Goal: Task Accomplishment & Management: Complete application form

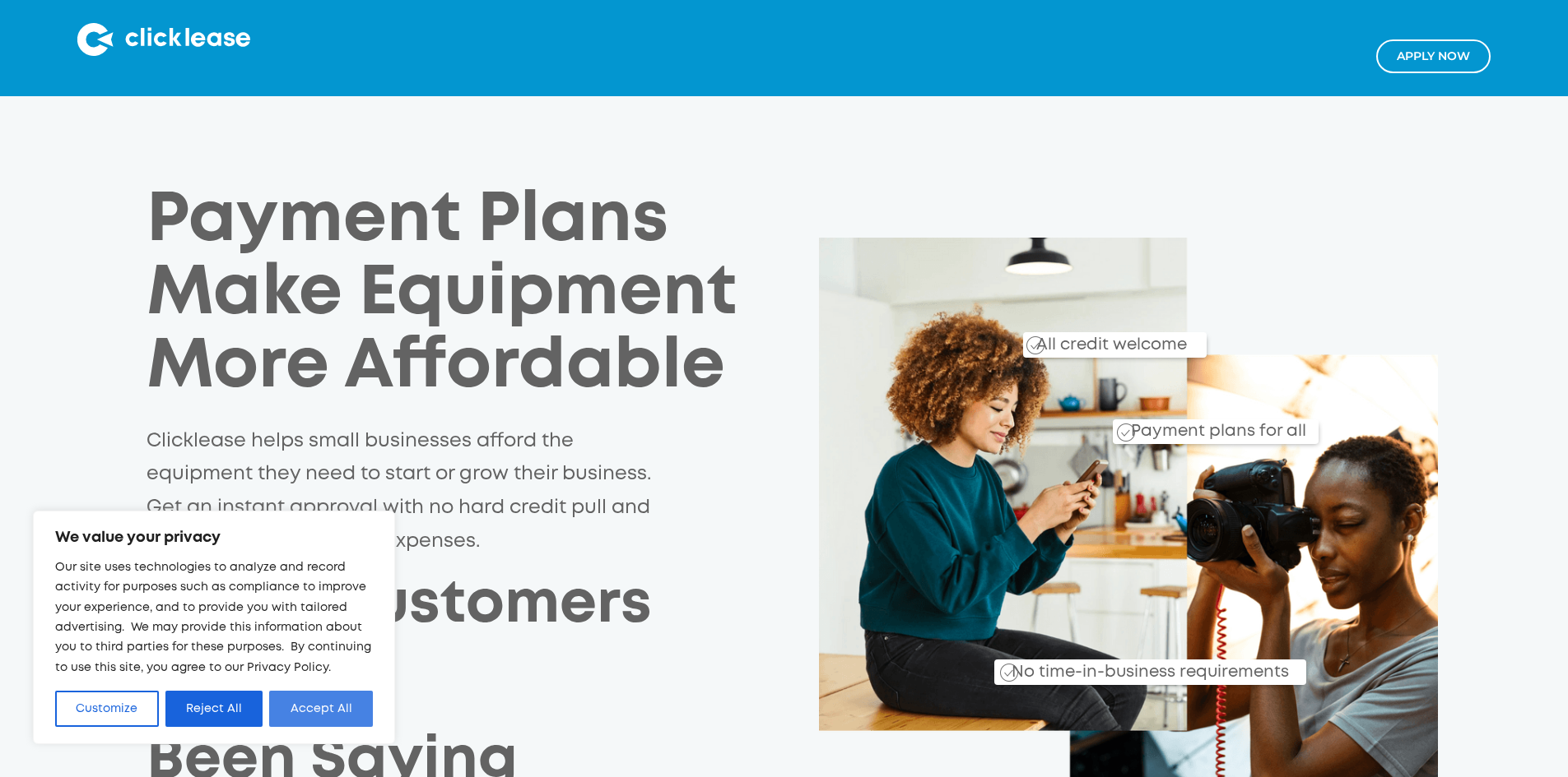
click at [335, 717] on button "Accept All" at bounding box center [321, 709] width 104 height 36
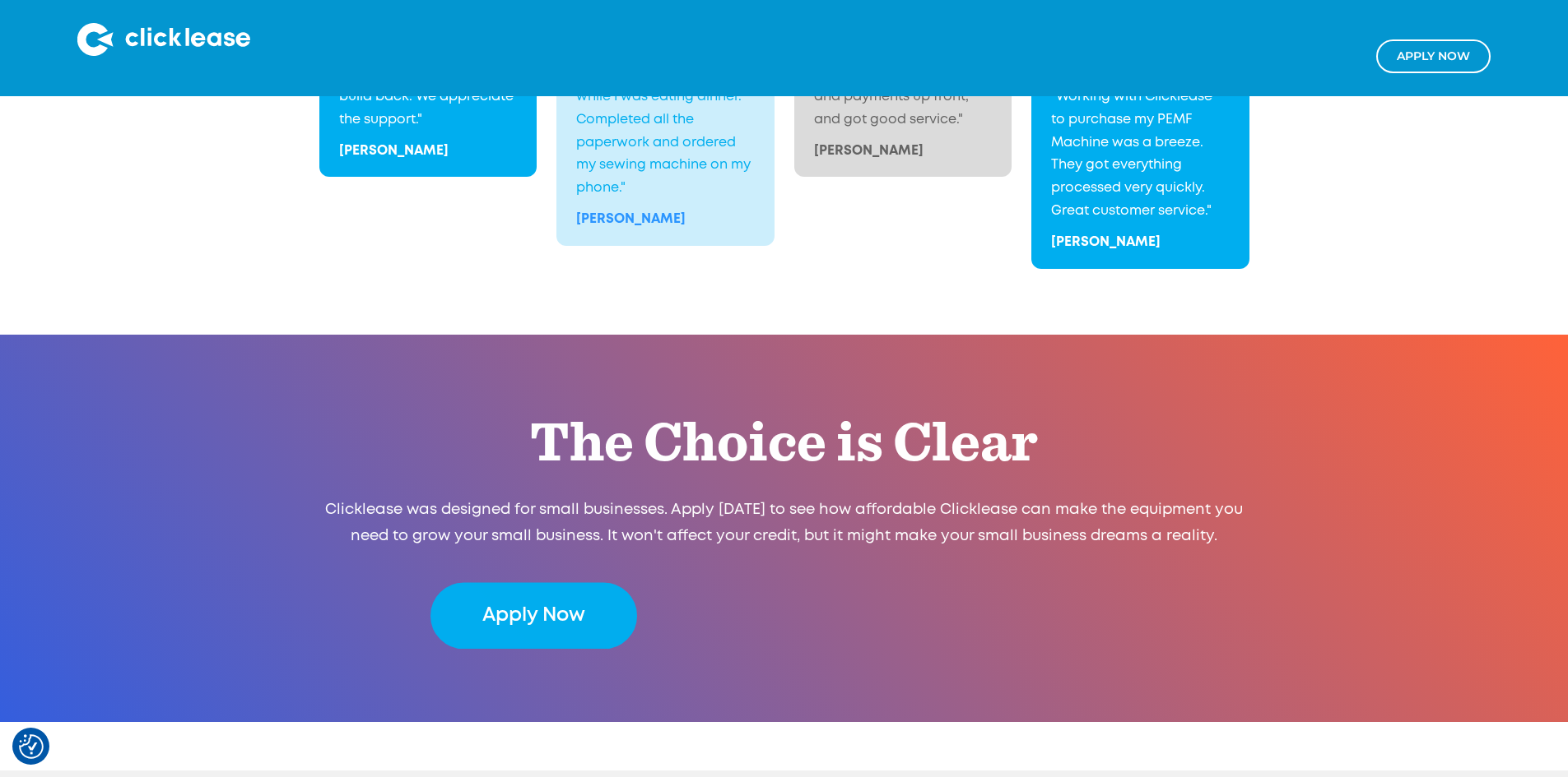
scroll to position [3278, 0]
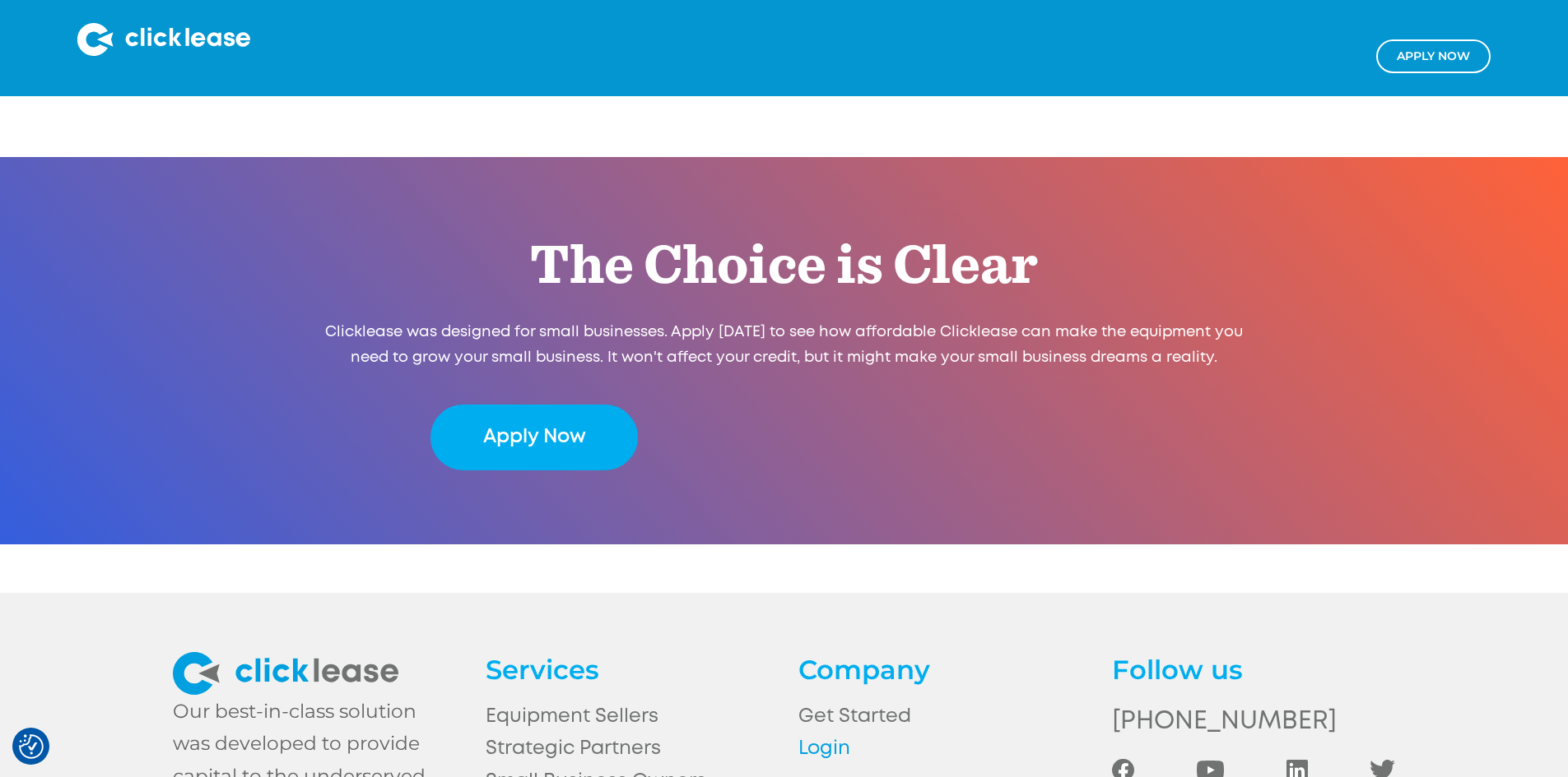
click at [828, 733] on link "Login" at bounding box center [939, 749] width 283 height 32
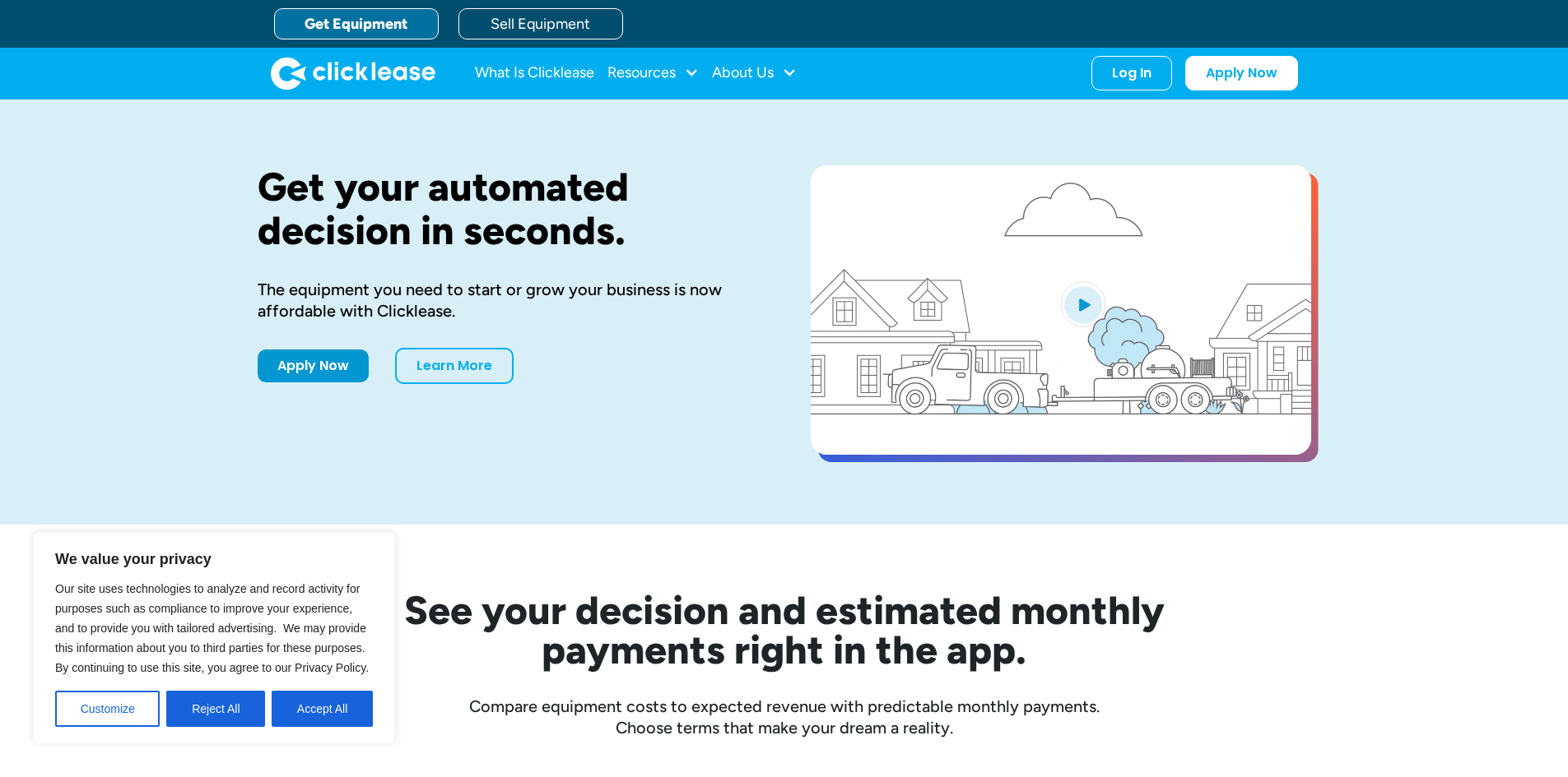
click at [316, 710] on button "Accept All" at bounding box center [321, 709] width 101 height 36
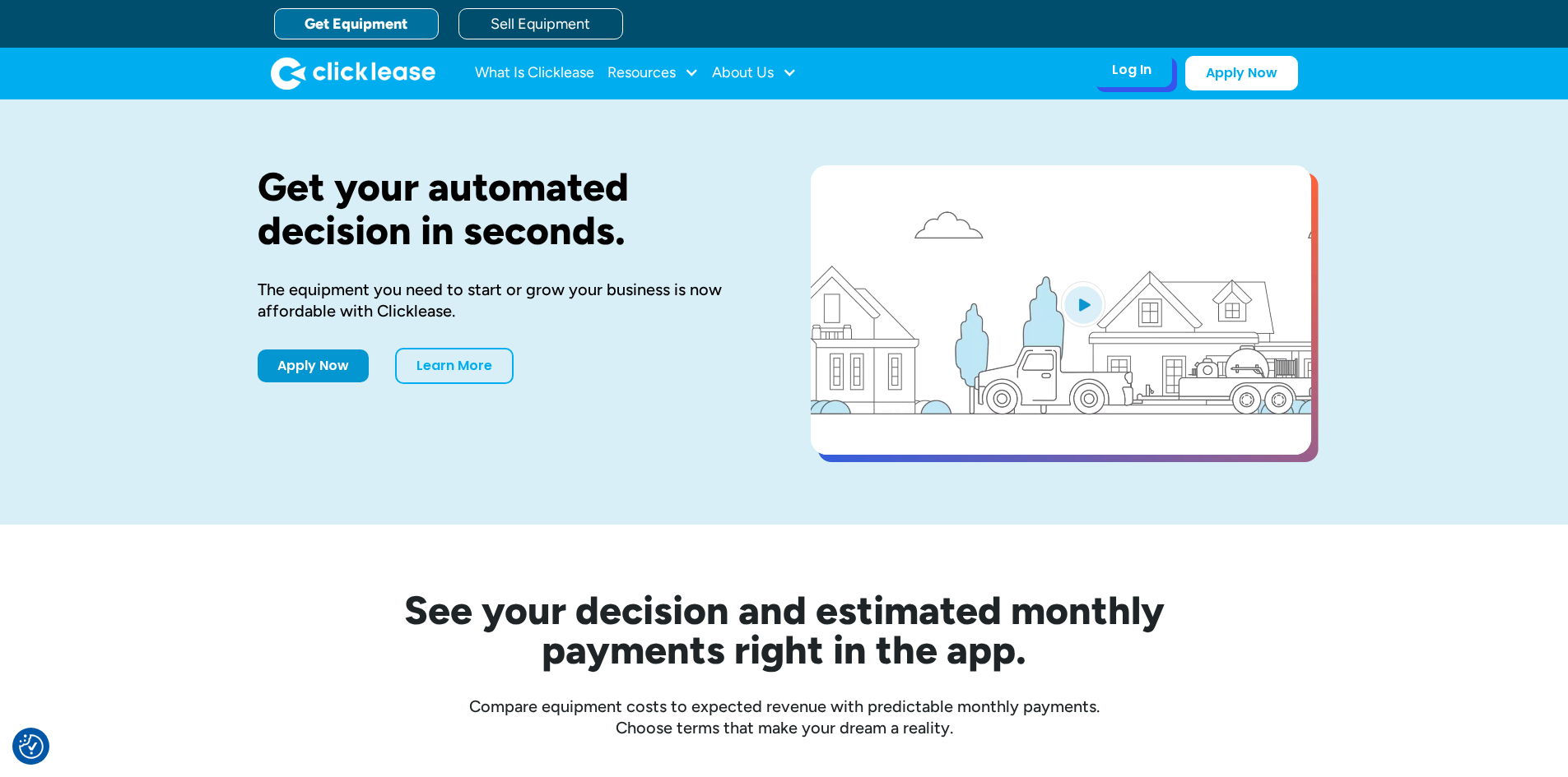
click at [1127, 75] on div "Log In" at bounding box center [1132, 70] width 40 height 16
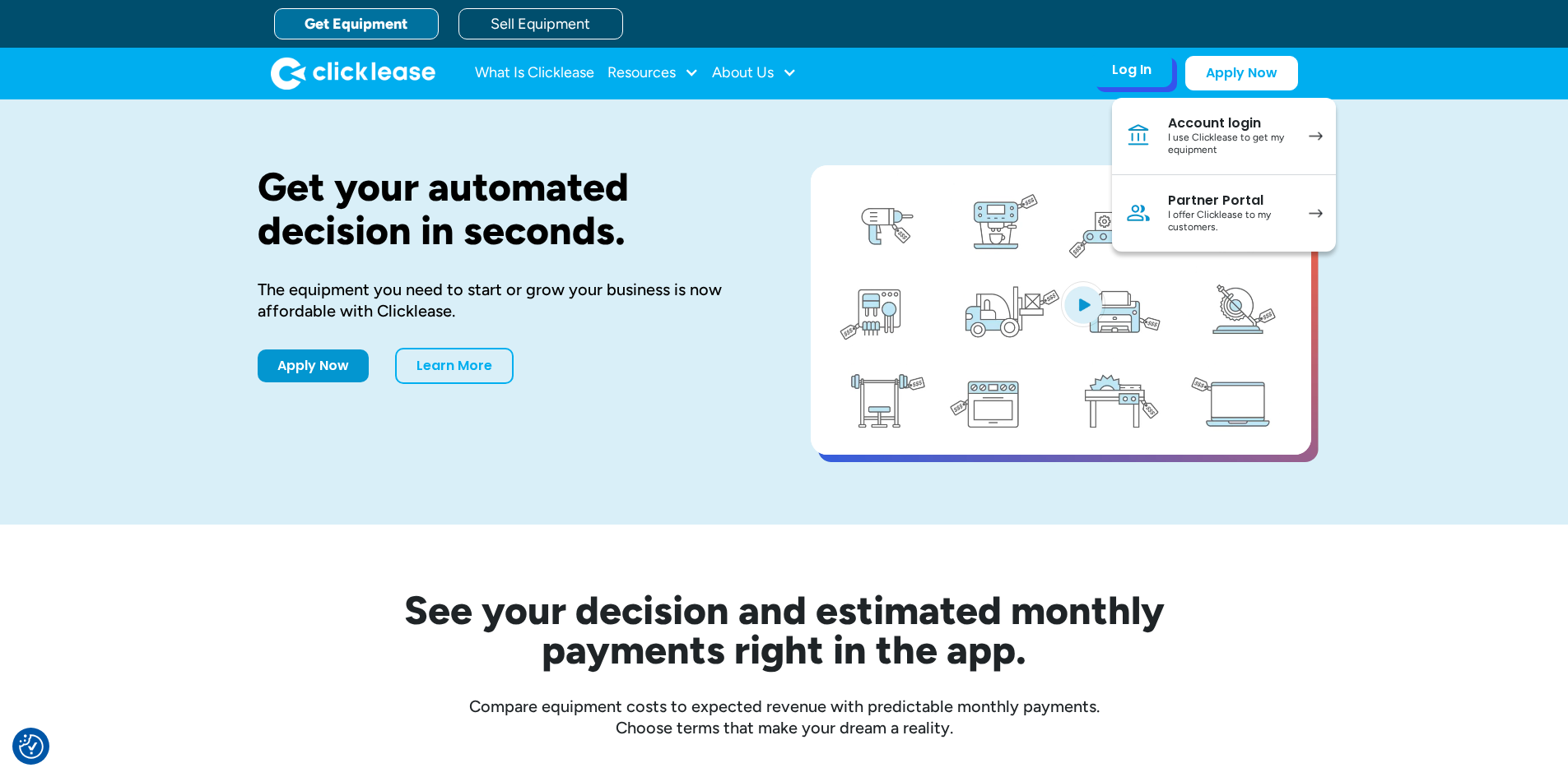
click at [1220, 136] on div "I use Clicklease to get my equipment" at bounding box center [1230, 144] width 124 height 25
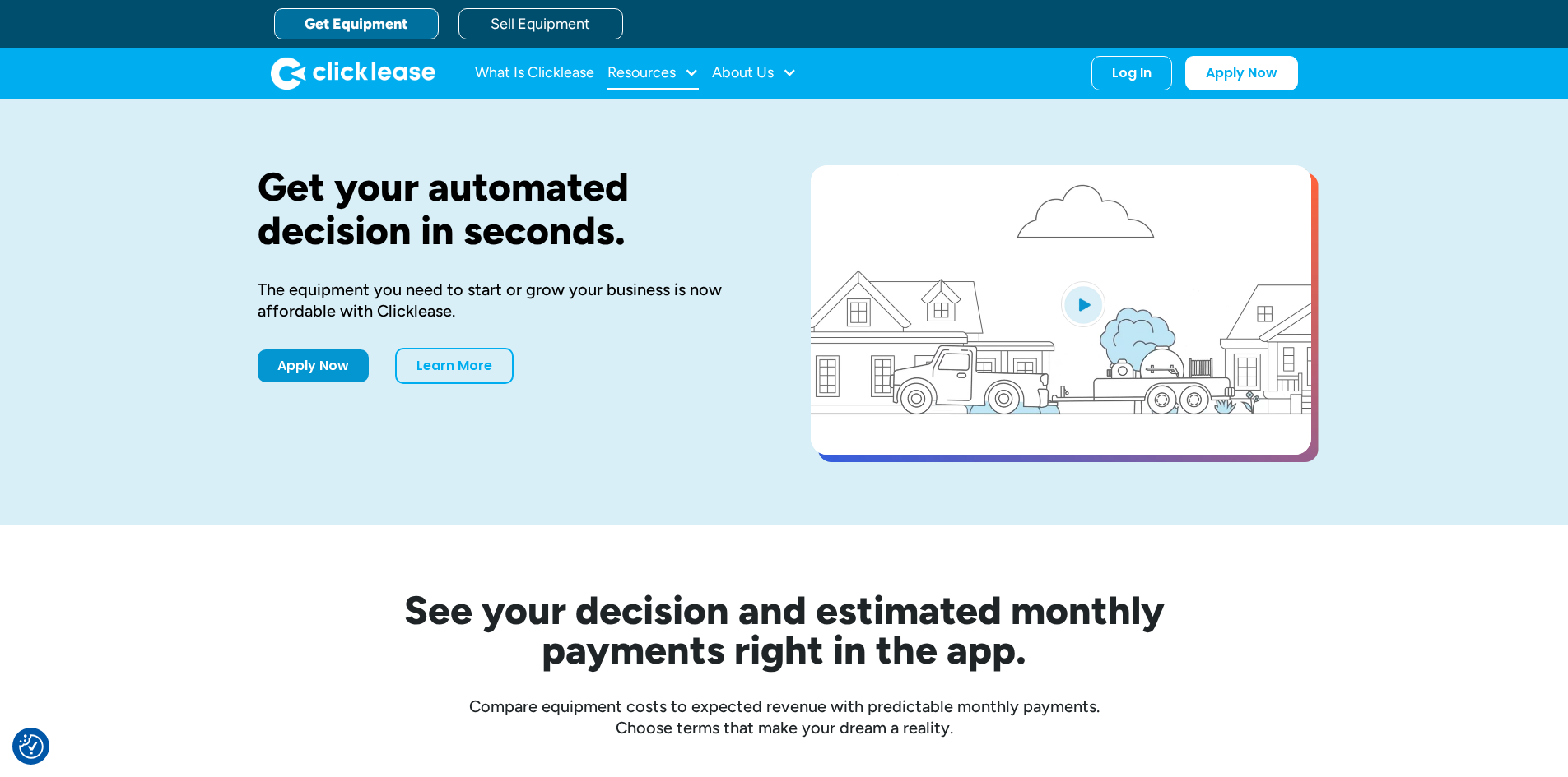
click at [673, 73] on div "Resources" at bounding box center [642, 73] width 68 height 0
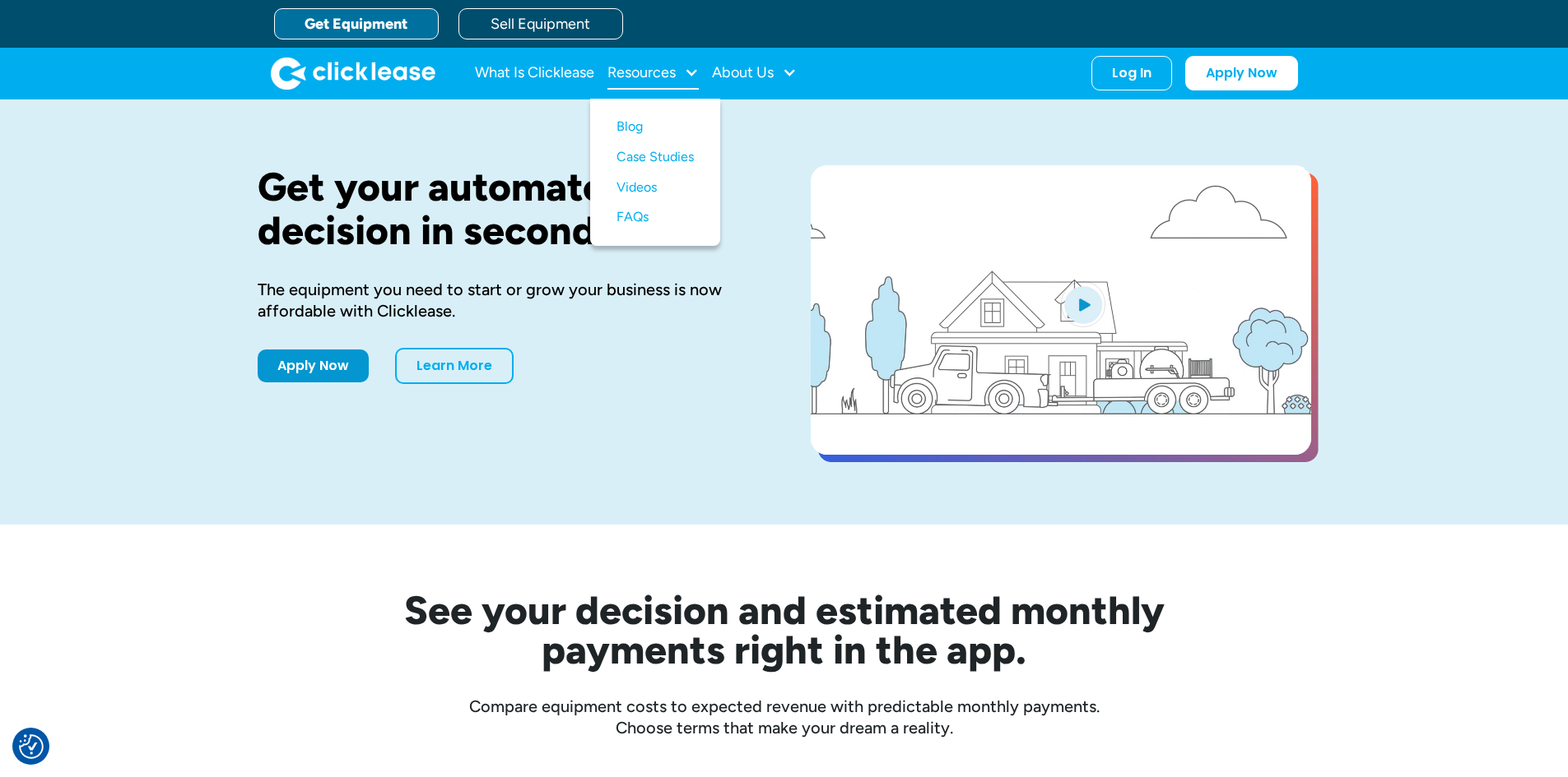
click at [673, 73] on div "Resources" at bounding box center [642, 73] width 68 height 0
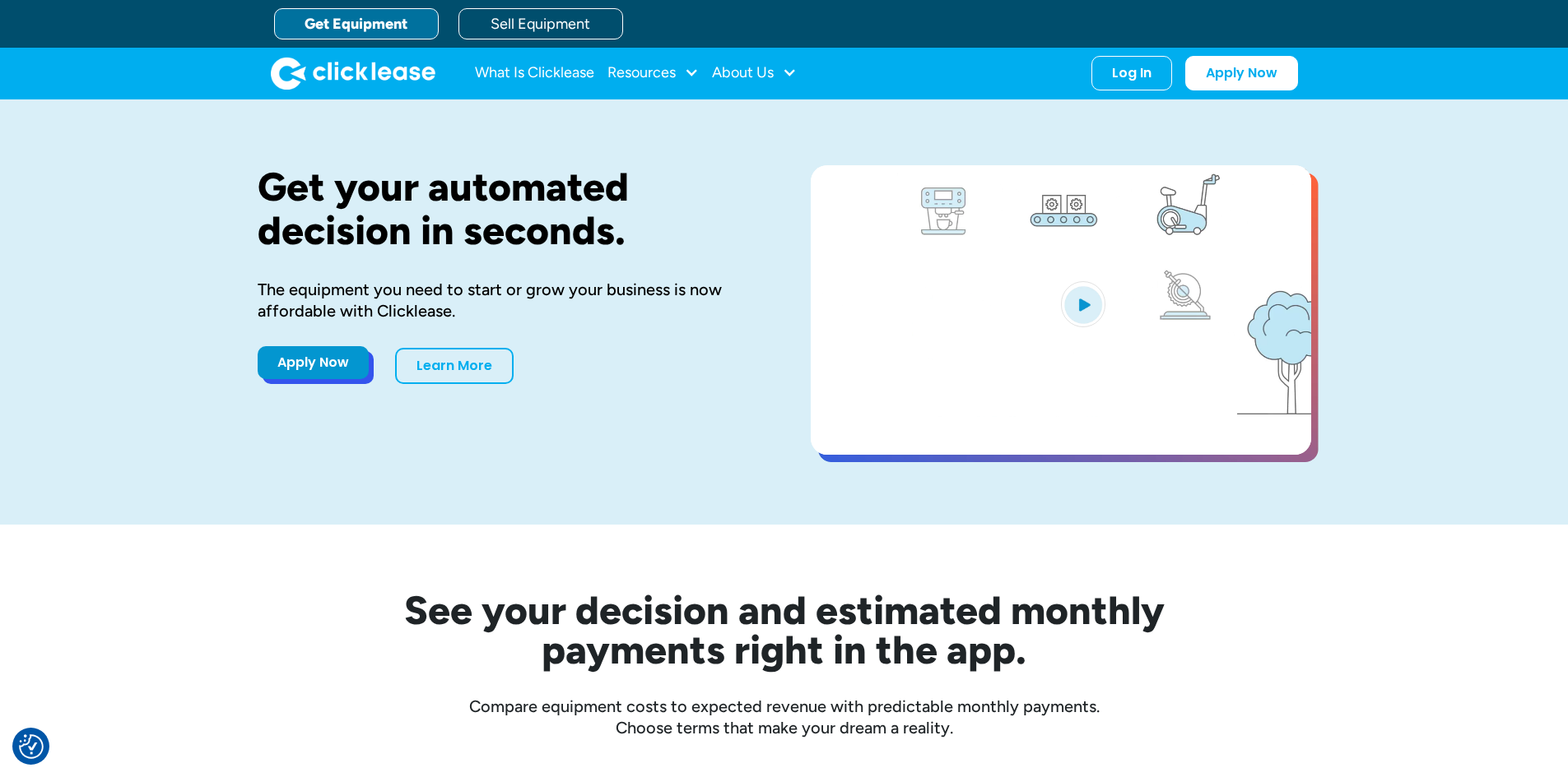
click at [334, 364] on link "Apply Now" at bounding box center [313, 363] width 111 height 33
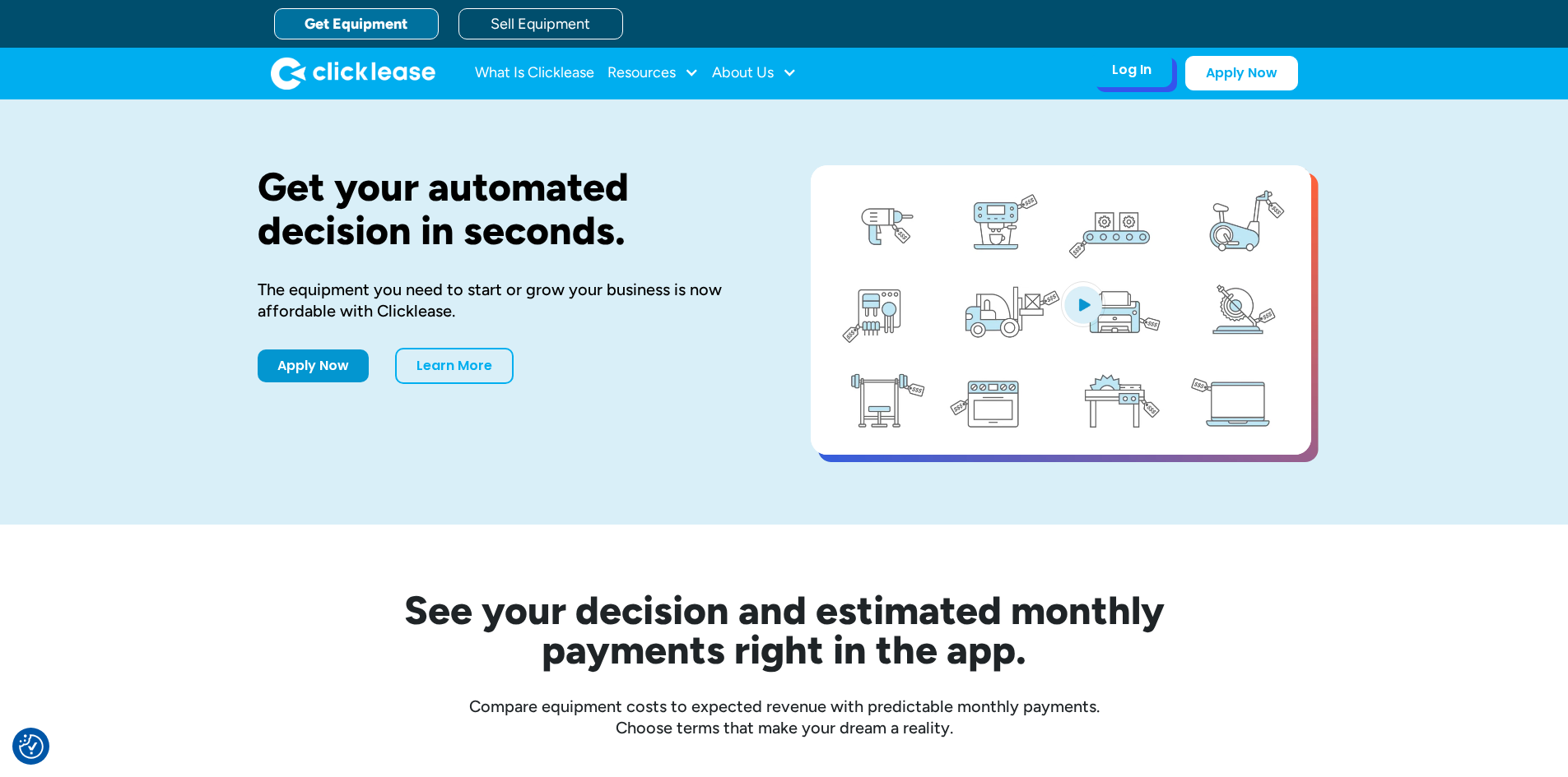
click at [1135, 85] on div "Log In Account login I use Clicklease to get my equipment Partner Portal I offe…" at bounding box center [1132, 70] width 81 height 35
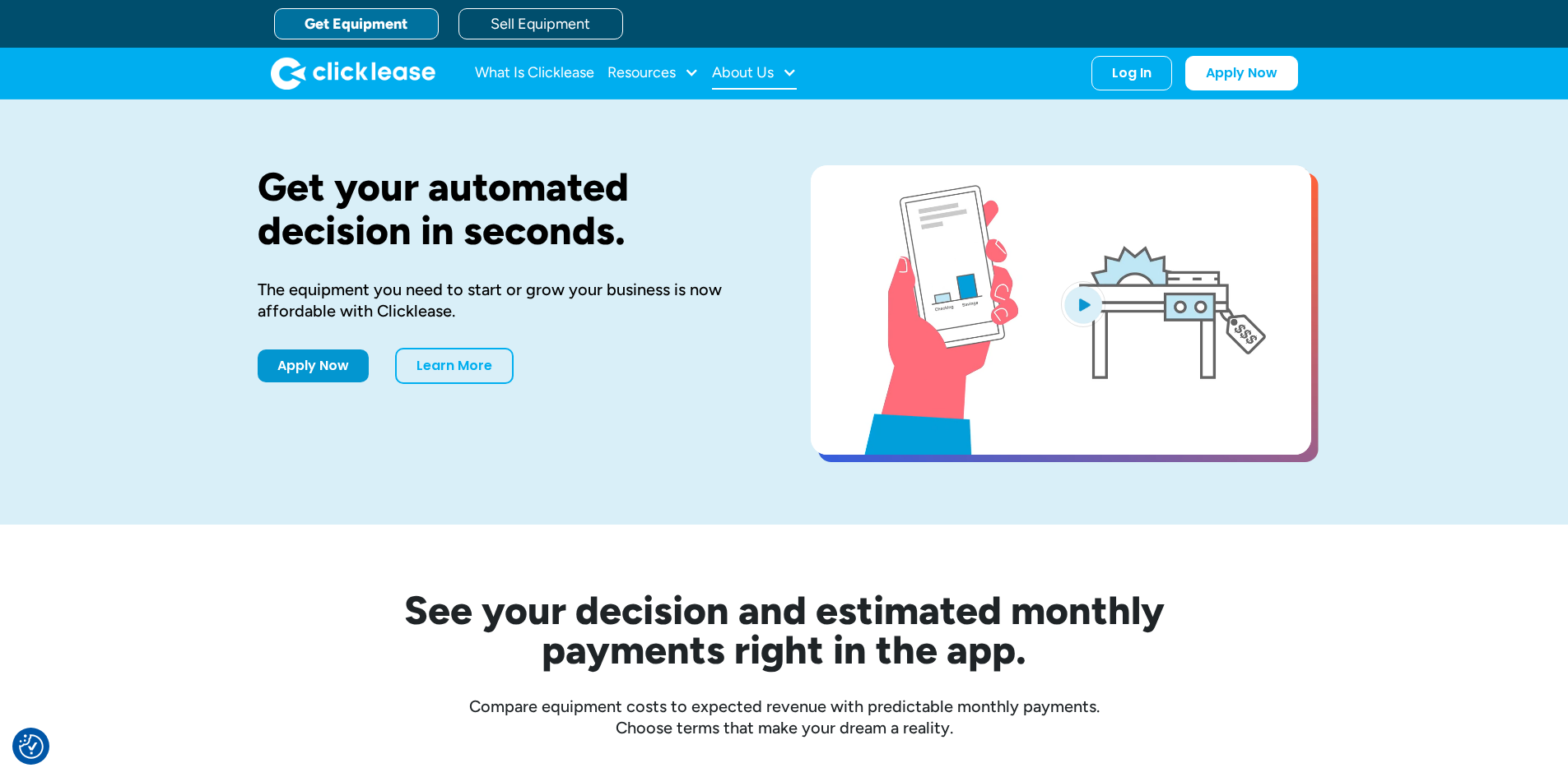
click at [758, 73] on div "About Us" at bounding box center [743, 73] width 62 height 0
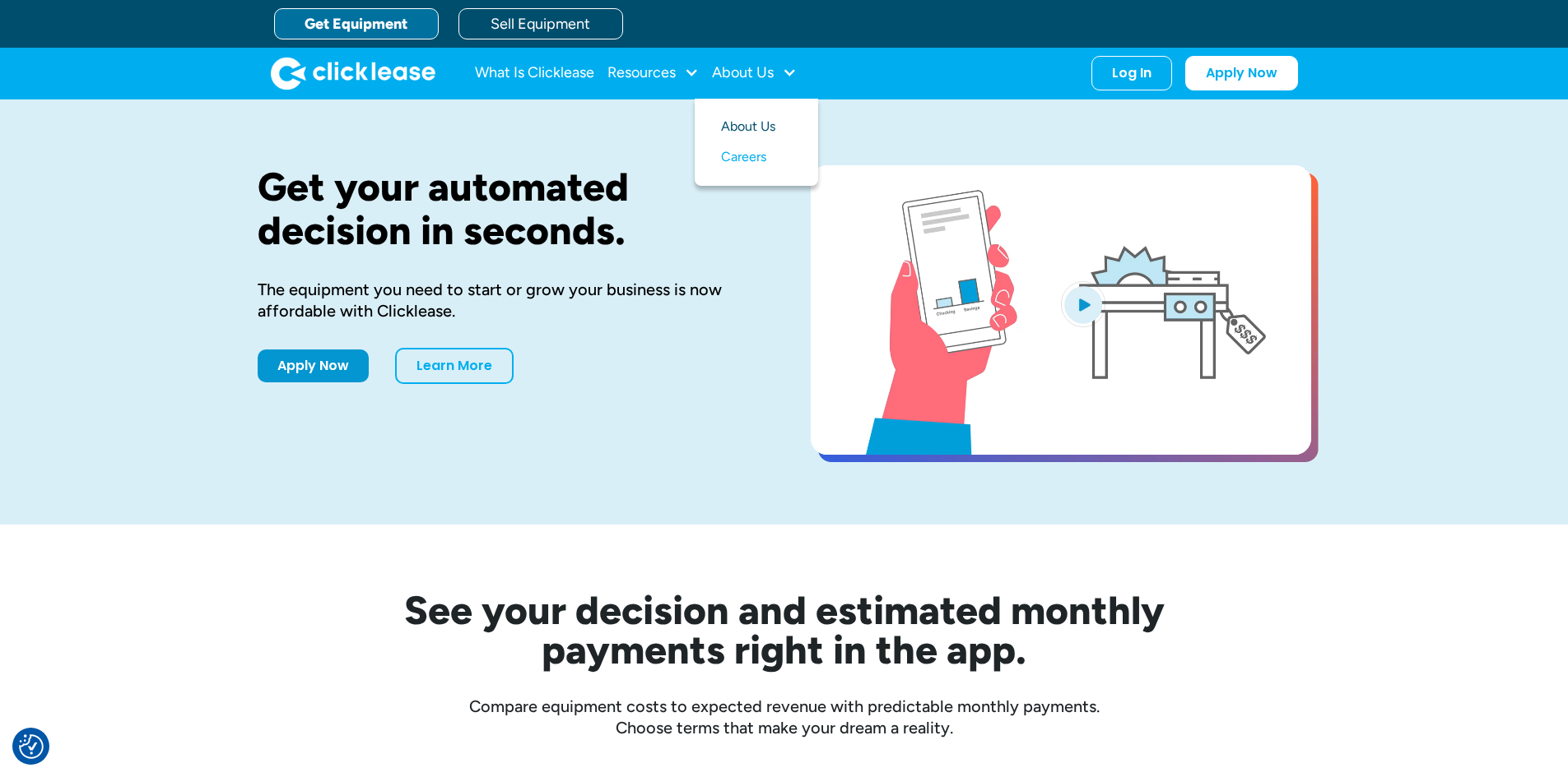
click at [744, 126] on link "About Us" at bounding box center [756, 127] width 71 height 30
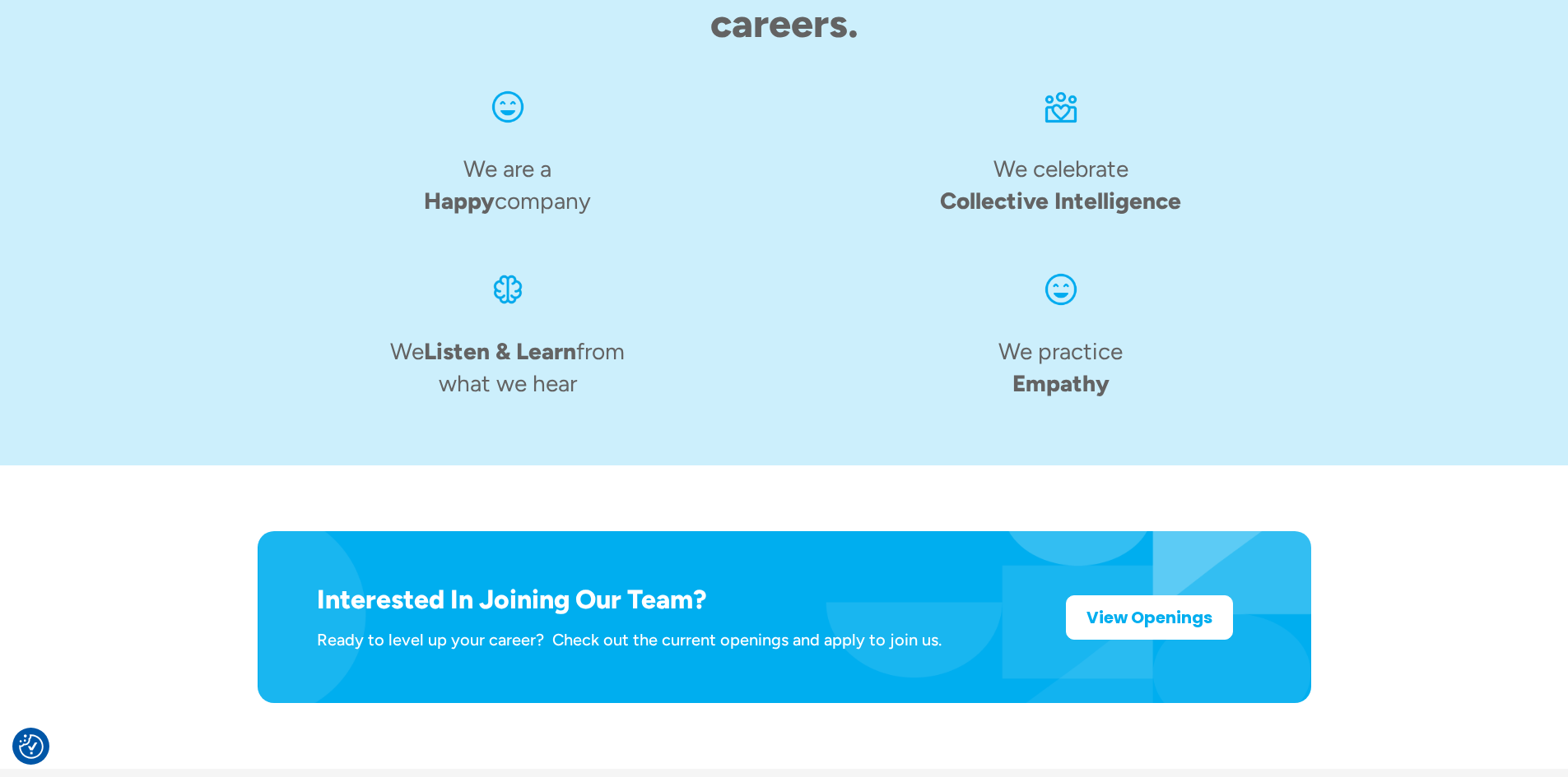
scroll to position [2468, 0]
